Goal: Task Accomplishment & Management: Use online tool/utility

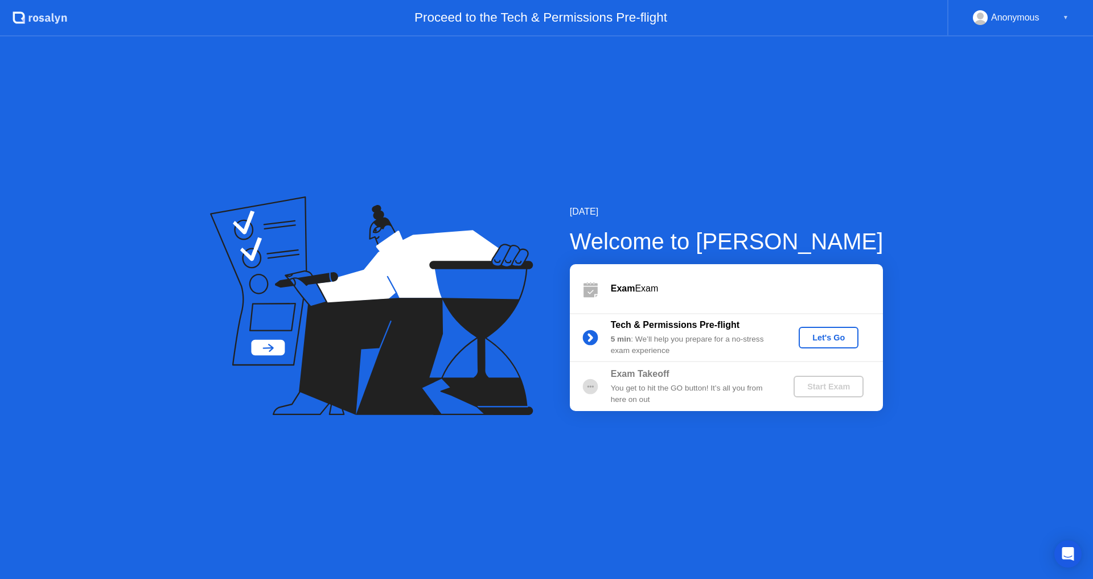
click at [1079, 303] on div "[DATE] Welcome to [PERSON_NAME] Exam Exam Tech & Permissions Pre-flight 5 min :…" at bounding box center [546, 307] width 1093 height 543
click at [1056, 395] on div "[DATE] Welcome to [PERSON_NAME] Exam Exam Tech & Permissions Pre-flight 5 min :…" at bounding box center [546, 307] width 1093 height 543
click at [839, 338] on div "Let's Go" at bounding box center [829, 337] width 51 height 9
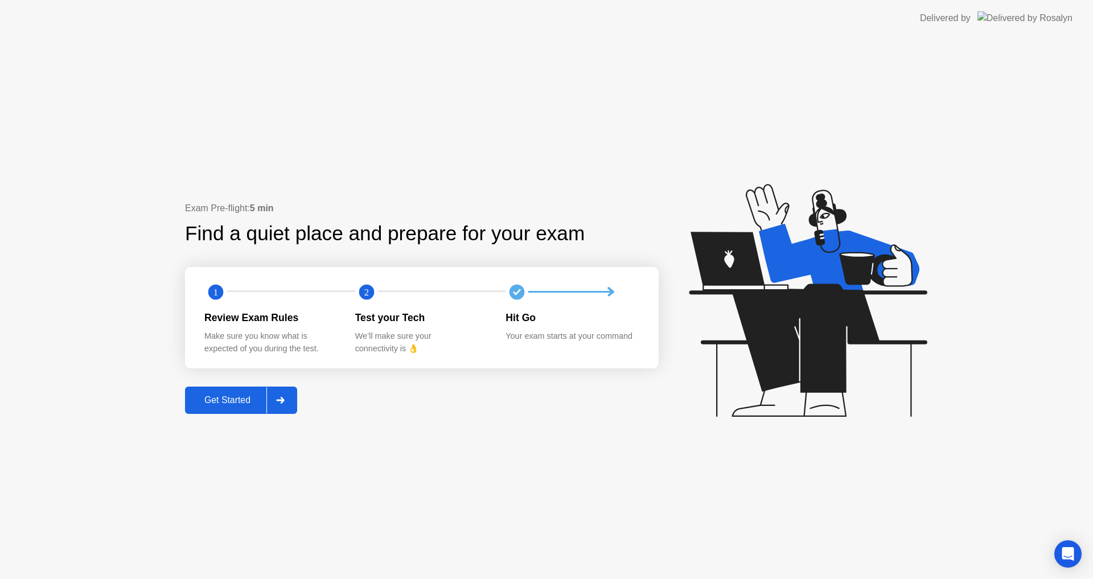
click at [249, 405] on div "Get Started" at bounding box center [228, 400] width 78 height 10
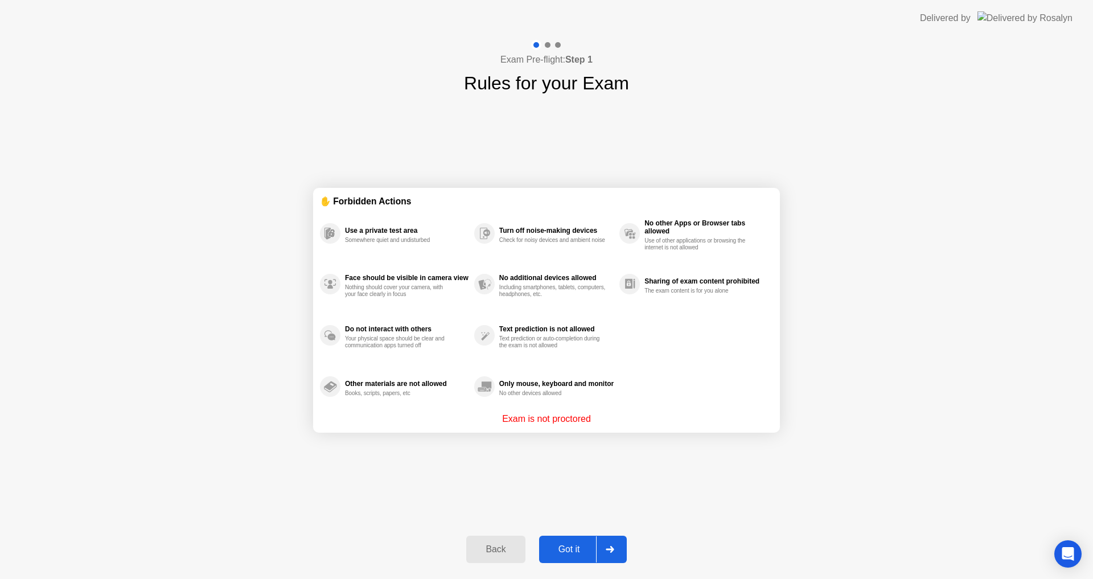
click at [571, 556] on button "Got it" at bounding box center [583, 549] width 88 height 27
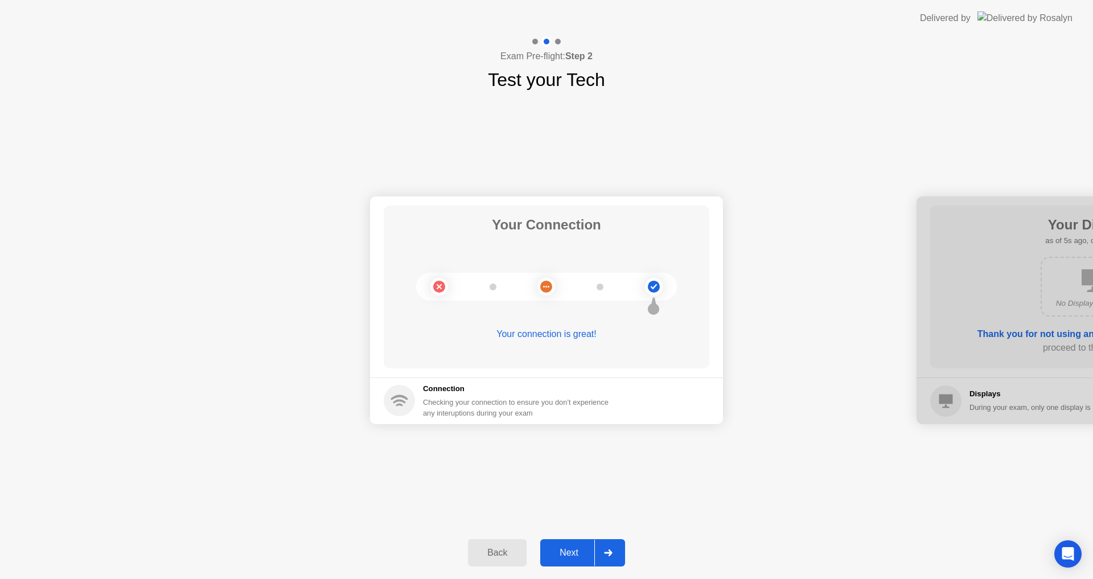
click at [571, 556] on div "Next" at bounding box center [569, 553] width 51 height 10
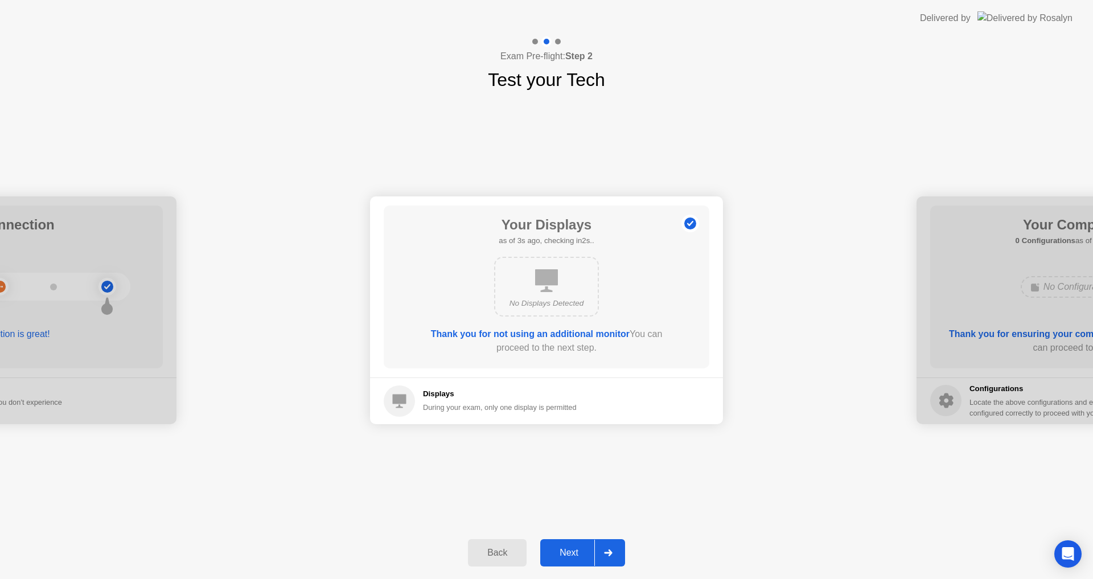
click at [571, 556] on div "Next" at bounding box center [569, 553] width 51 height 10
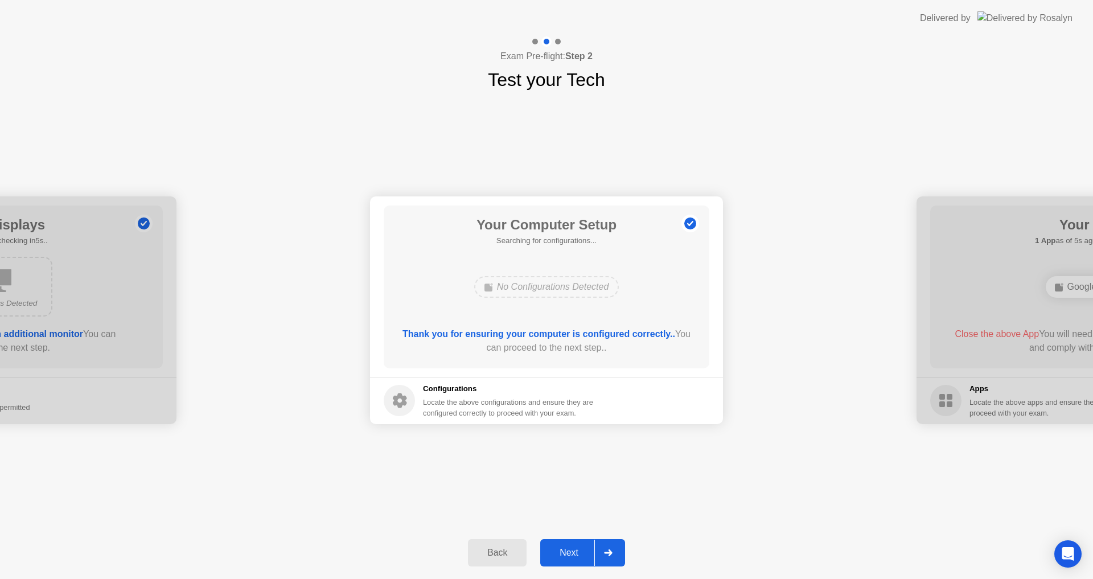
click at [571, 556] on div "Next" at bounding box center [569, 553] width 51 height 10
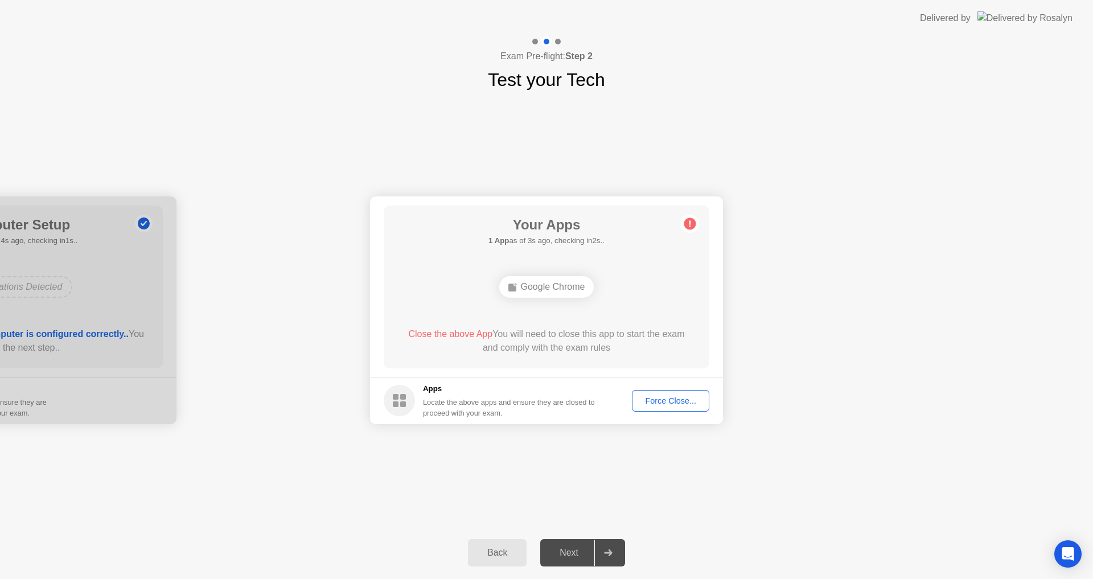
click at [689, 408] on button "Force Close..." at bounding box center [670, 401] width 77 height 22
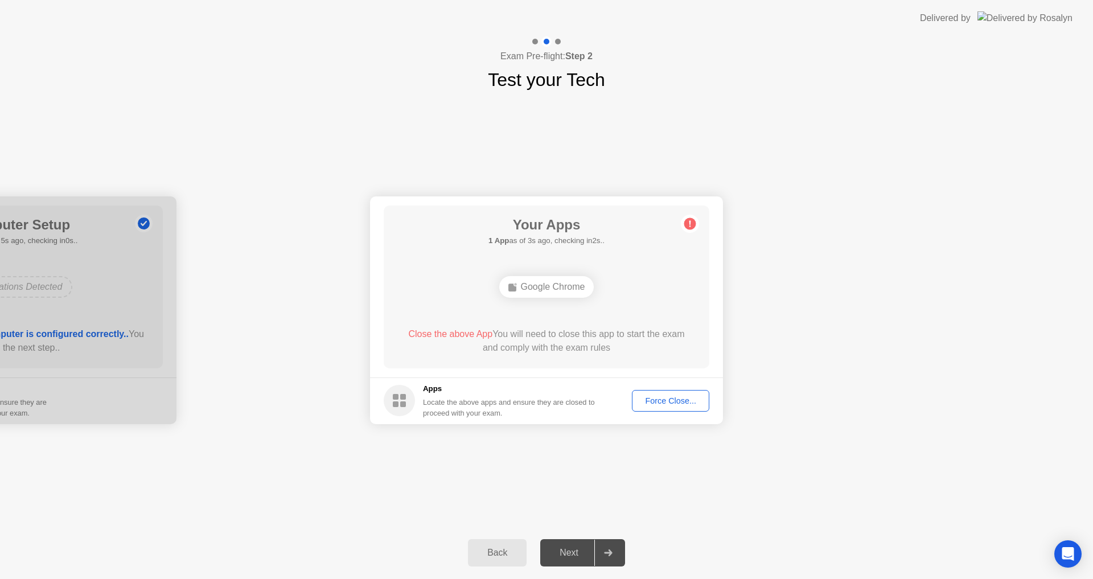
click at [678, 403] on div "Force Close..." at bounding box center [670, 400] width 69 height 9
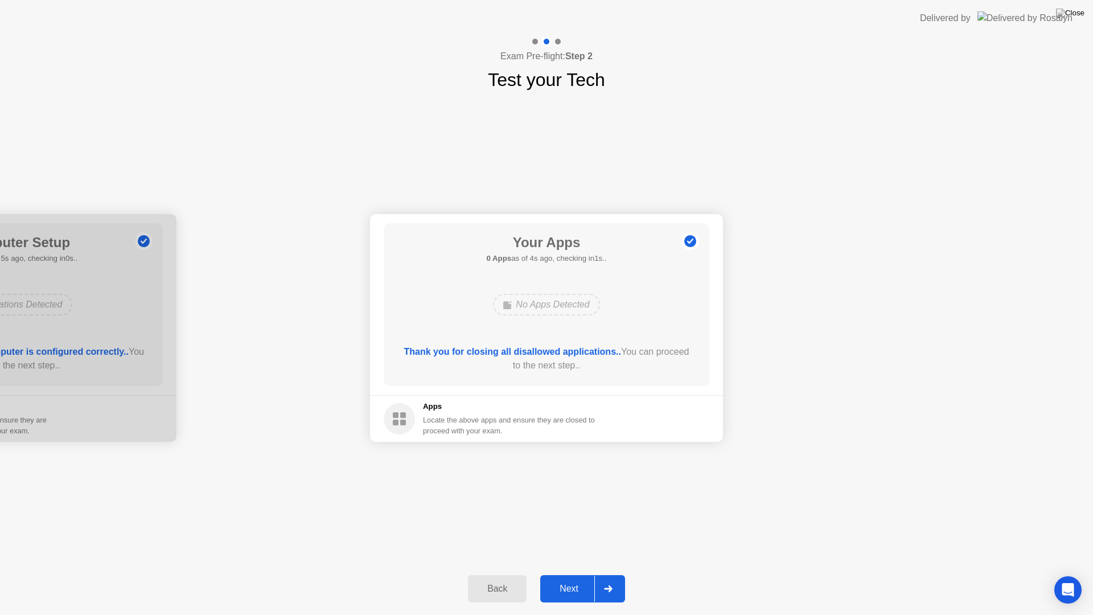
click at [583, 579] on div "Next" at bounding box center [569, 589] width 51 height 10
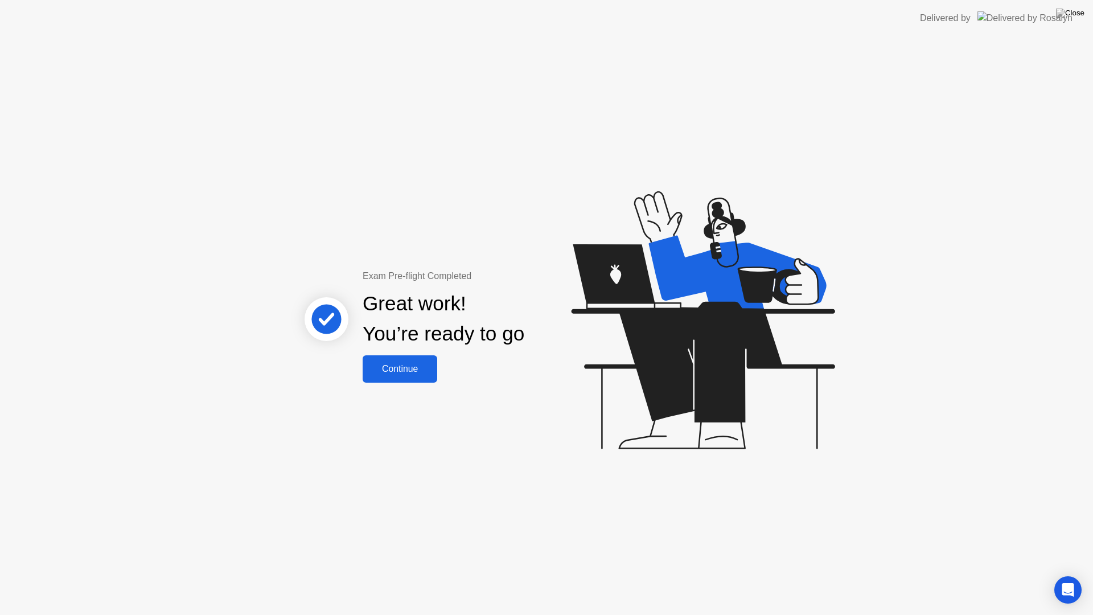
click at [407, 364] on div "Continue" at bounding box center [400, 369] width 68 height 10
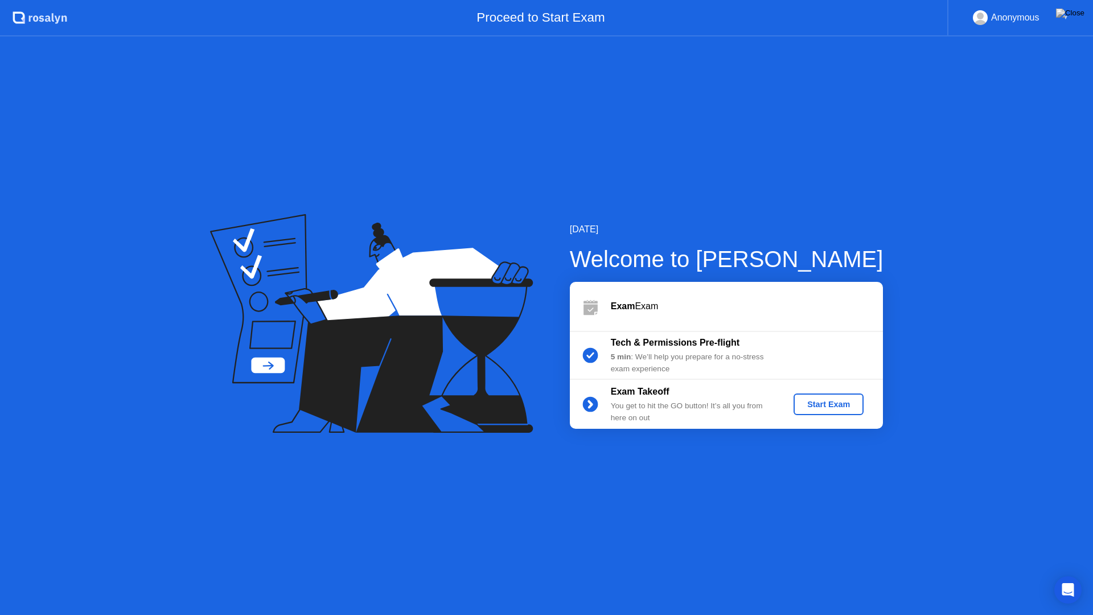
click at [830, 407] on div "Start Exam" at bounding box center [828, 404] width 61 height 9
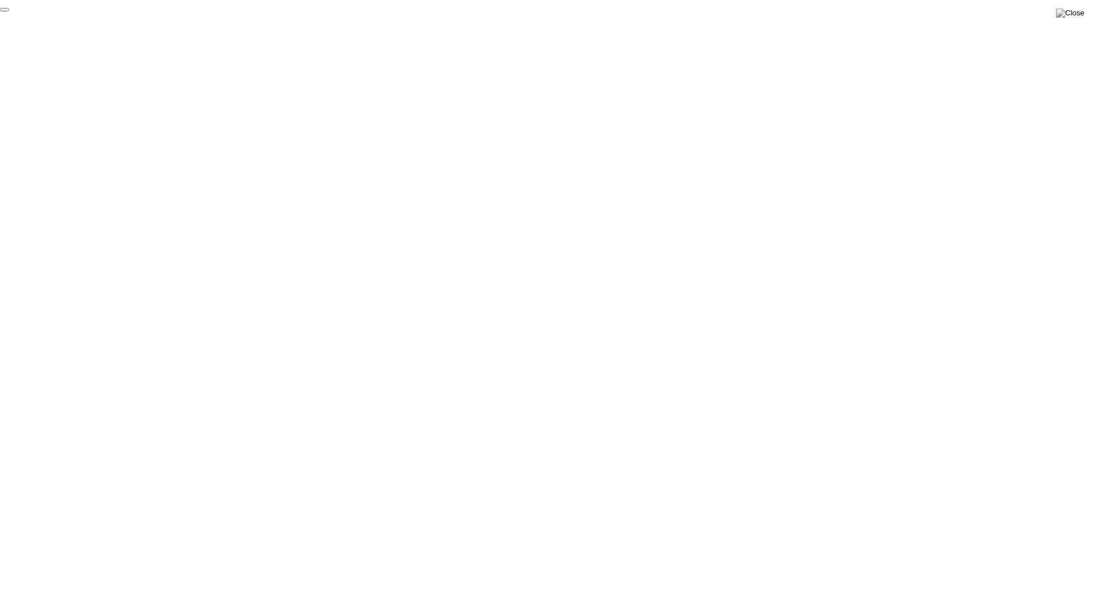
click div "End Proctoring Session"
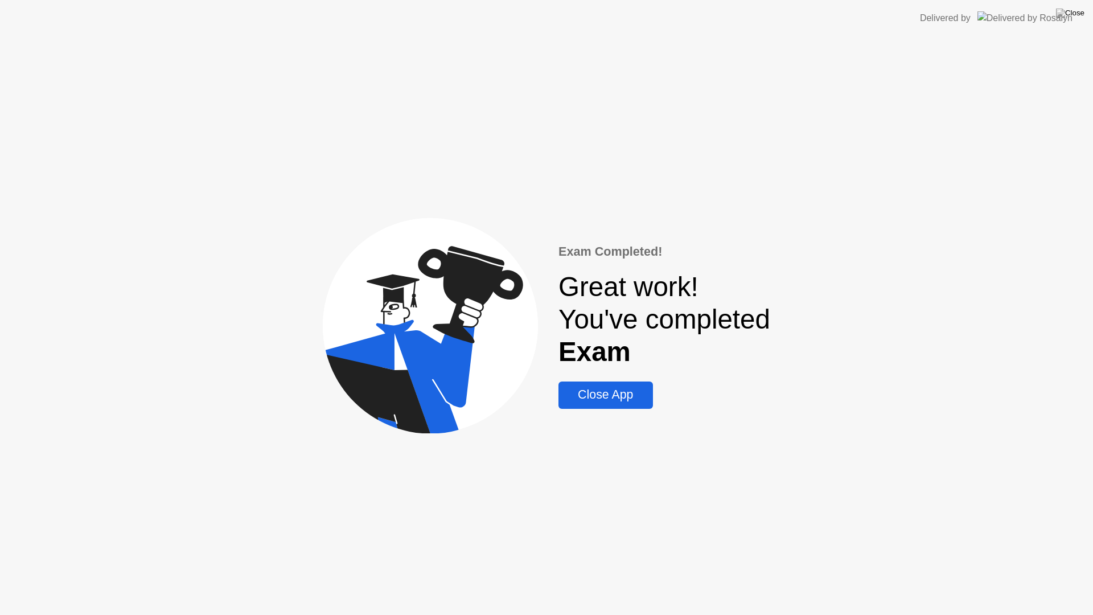
click at [638, 388] on div "Close App" at bounding box center [605, 395] width 87 height 14
